Goal: Task Accomplishment & Management: Complete application form

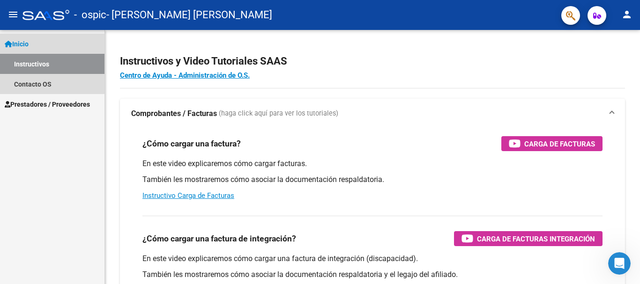
click at [29, 44] on span "Inicio" at bounding box center [17, 44] width 24 height 10
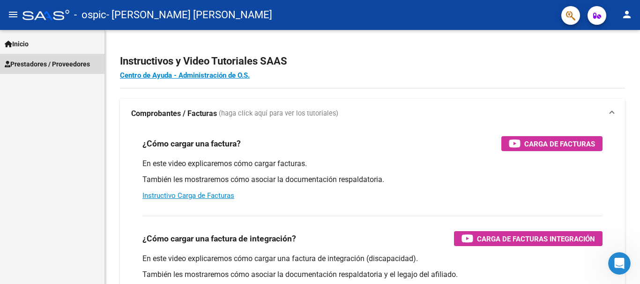
click at [24, 65] on span "Prestadores / Proveedores" at bounding box center [47, 64] width 85 height 10
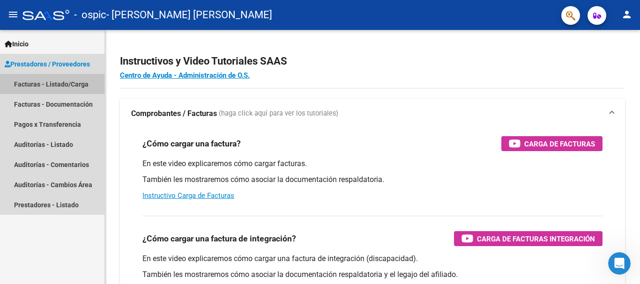
click at [49, 84] on link "Facturas - Listado/Carga" at bounding box center [52, 84] width 104 height 20
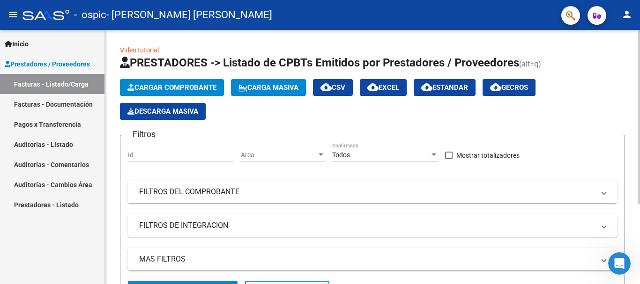
click at [180, 84] on span "Cargar Comprobante" at bounding box center [171, 87] width 89 height 8
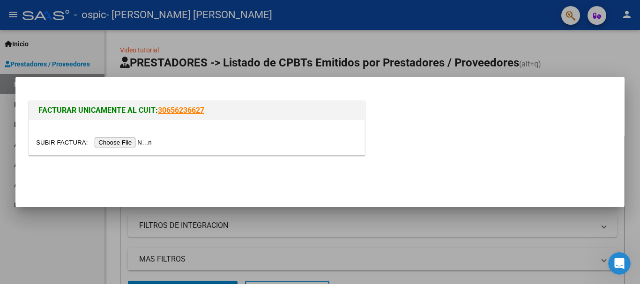
click at [137, 142] on input "file" at bounding box center [95, 143] width 119 height 10
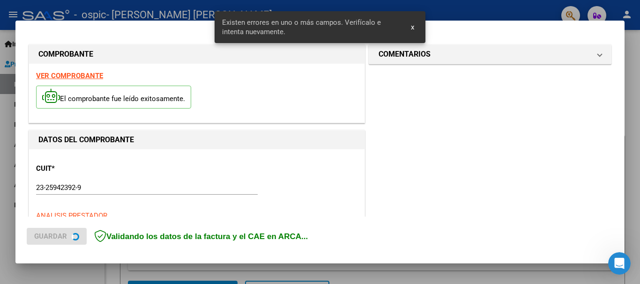
scroll to position [216, 0]
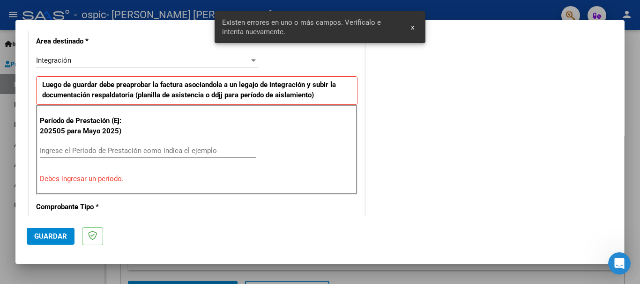
click at [110, 153] on input "Ingrese el Período de Prestación como indica el ejemplo" at bounding box center [148, 151] width 216 height 8
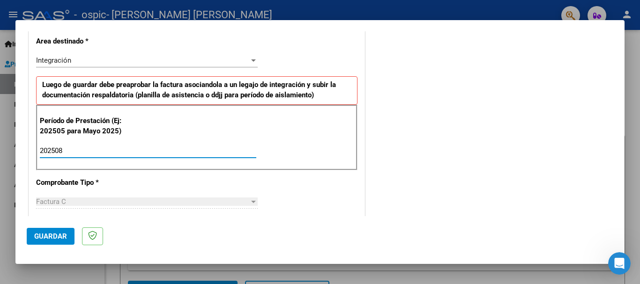
type input "202508"
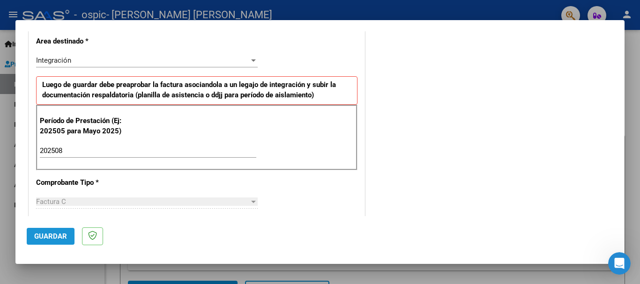
click at [52, 237] on span "Guardar" at bounding box center [50, 236] width 33 height 8
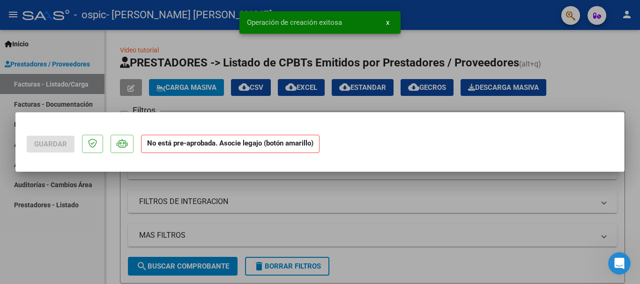
scroll to position [0, 0]
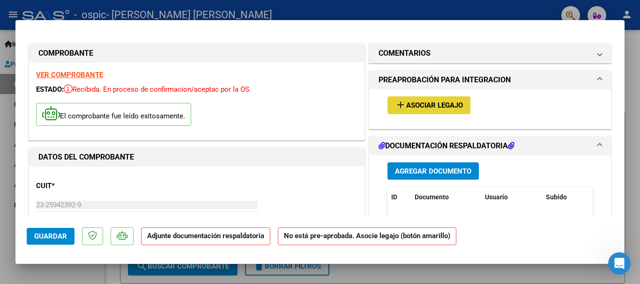
click at [429, 103] on span "Asociar Legajo" at bounding box center [434, 106] width 57 height 8
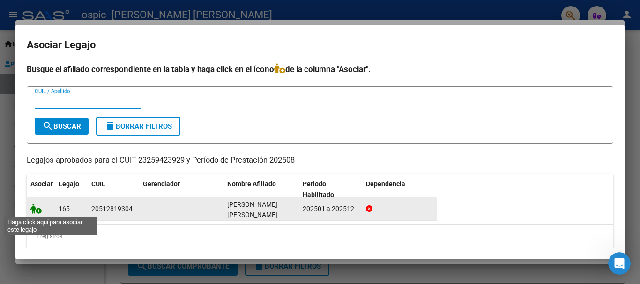
click at [37, 209] on icon at bounding box center [35, 209] width 11 height 10
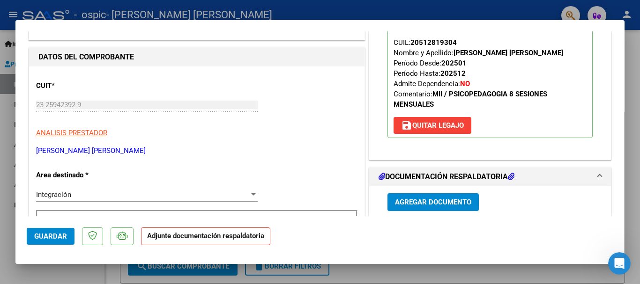
scroll to position [141, 0]
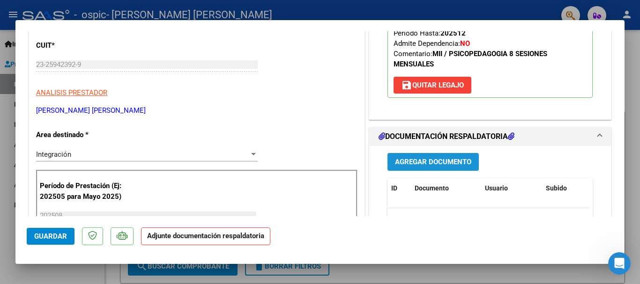
click at [439, 163] on span "Agregar Documento" at bounding box center [433, 162] width 76 height 8
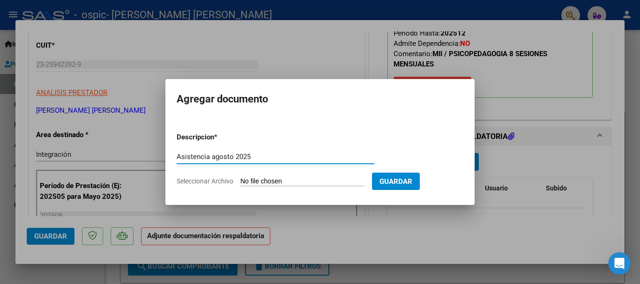
type input "Asistencia agosto 2025"
click at [281, 182] on input "Seleccionar Archivo" at bounding box center [302, 182] width 124 height 9
type input "C:\fakepath\[PERSON_NAME] 2025.pdf"
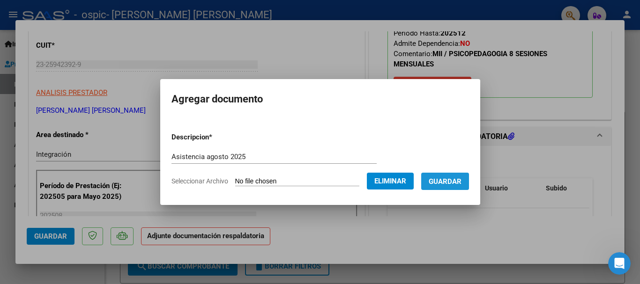
click at [452, 184] on span "Guardar" at bounding box center [445, 182] width 33 height 8
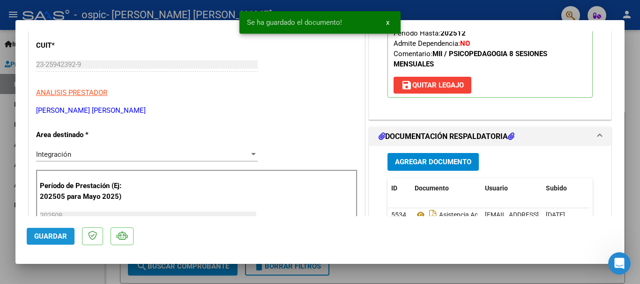
click at [52, 238] on span "Guardar" at bounding box center [50, 236] width 33 height 8
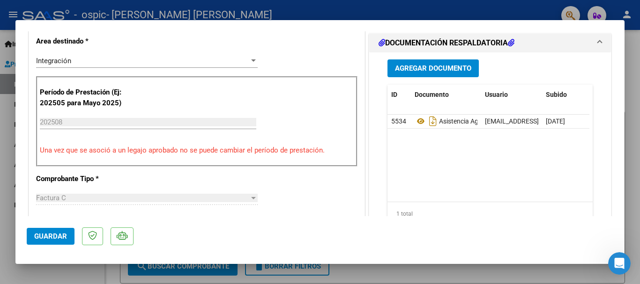
scroll to position [468, 0]
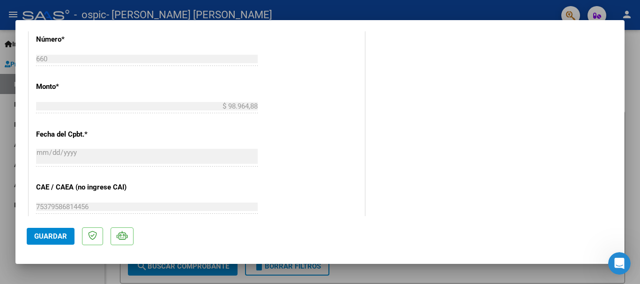
click at [360, 8] on div at bounding box center [320, 142] width 640 height 284
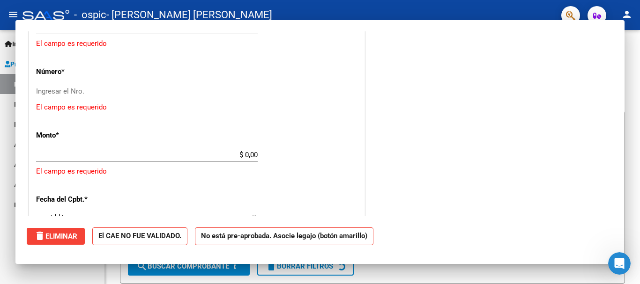
scroll to position [0, 0]
